Goal: Use online tool/utility: Utilize a website feature to perform a specific function

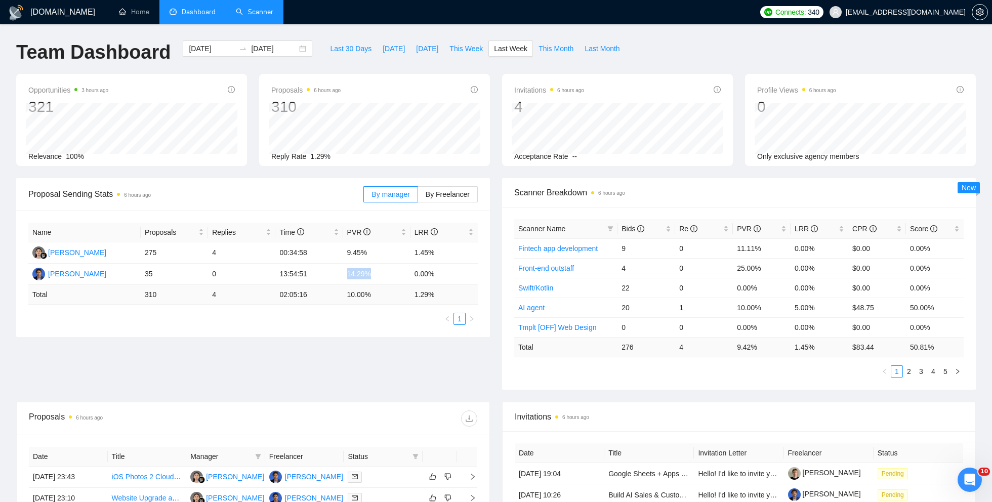
click at [253, 13] on link "Scanner" at bounding box center [254, 12] width 37 height 9
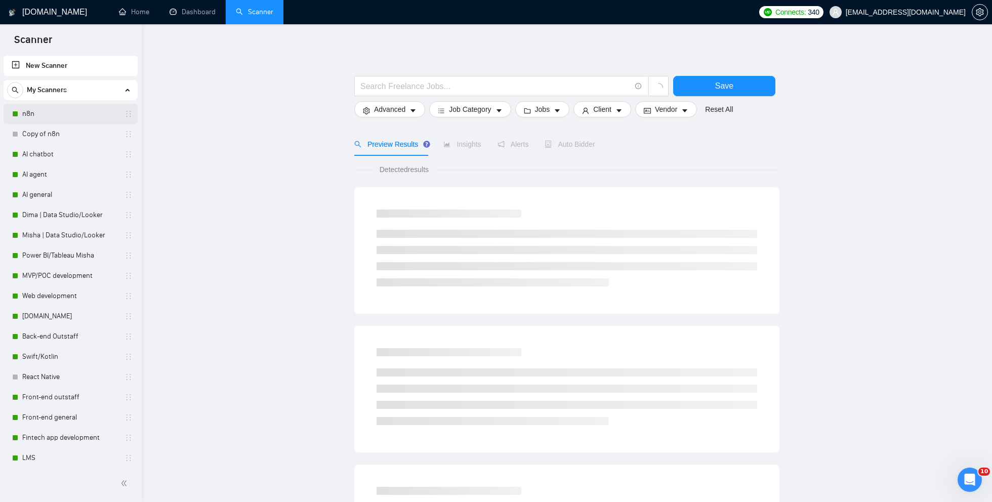
click at [49, 115] on link "n8n" at bounding box center [70, 114] width 96 height 20
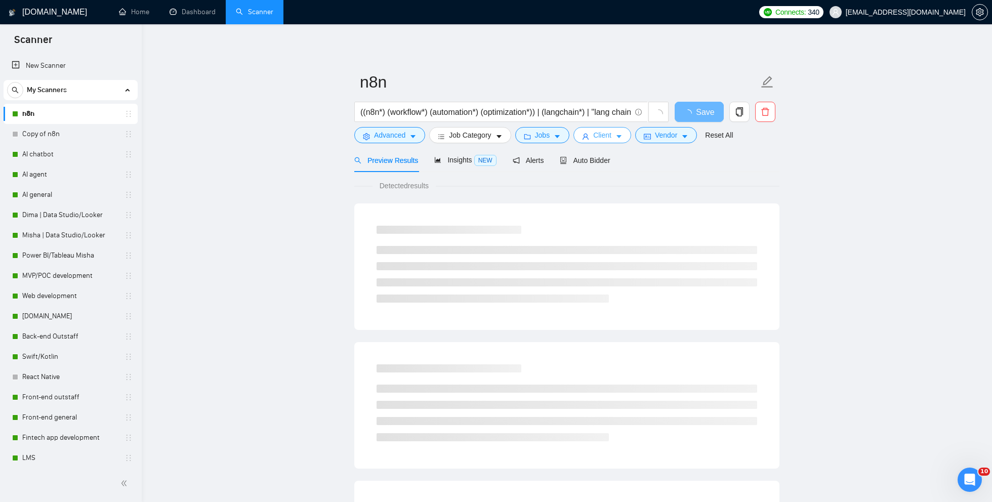
click at [598, 130] on span "Client" at bounding box center [602, 135] width 18 height 11
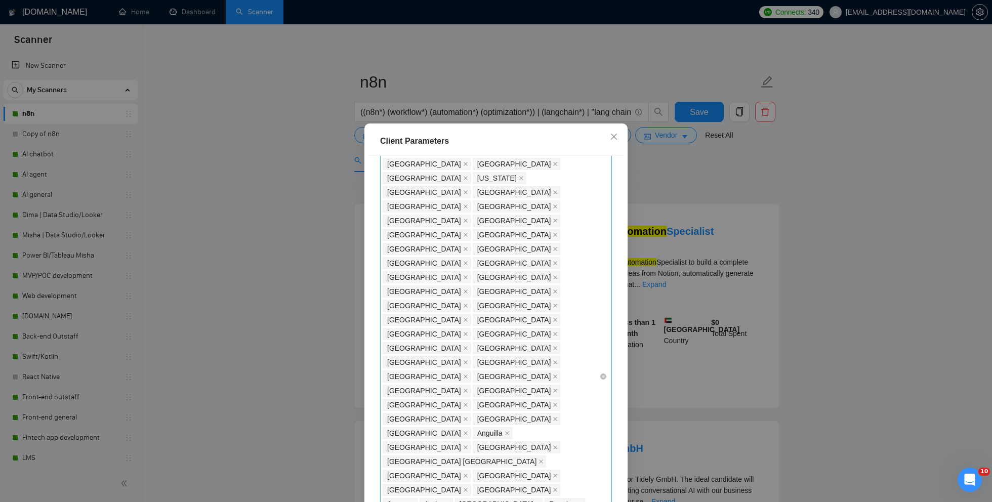
scroll to position [430, 0]
click at [806, 372] on div "Client Parameters Client Location Include Client Countries Select Exclude Clien…" at bounding box center [496, 251] width 992 height 502
